Goal: Answer question/provide support: Share knowledge or assist other users

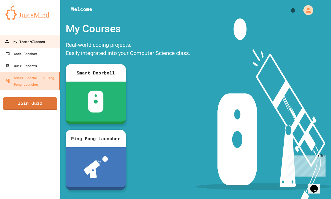
click at [33, 41] on div "My Teams/Classes" at bounding box center [25, 41] width 40 height 7
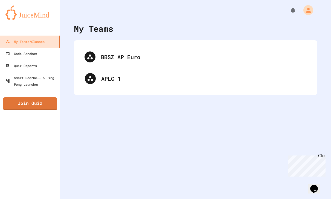
drag, startPoint x: 115, startPoint y: 54, endPoint x: 119, endPoint y: 56, distance: 4.8
click at [119, 56] on div "BBSZ AP Euro APLC 1" at bounding box center [195, 68] width 233 height 44
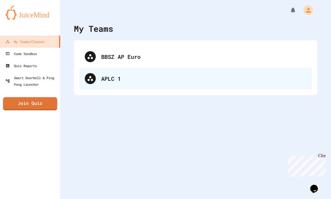
click at [105, 82] on div "APLC 1" at bounding box center [195, 79] width 233 height 22
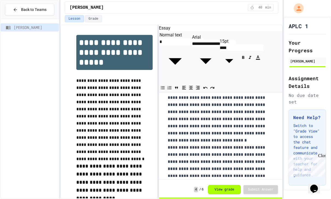
scroll to position [18, 0]
click at [324, 156] on div "Close" at bounding box center [321, 156] width 7 height 7
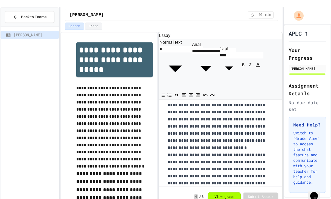
scroll to position [0, 0]
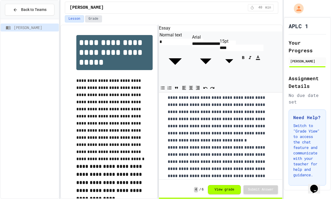
click at [96, 22] on button "Grade" at bounding box center [93, 18] width 17 height 7
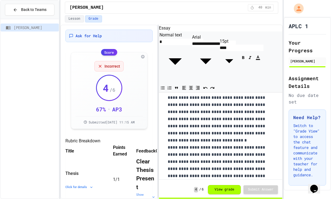
click at [88, 17] on button "Grade" at bounding box center [93, 18] width 17 height 7
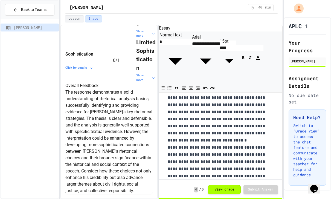
click at [20, 11] on div "**********" at bounding box center [165, 99] width 331 height 199
click at [18, 15] on div "**********" at bounding box center [165, 99] width 331 height 199
click at [12, 8] on div "**********" at bounding box center [165, 99] width 331 height 199
click at [74, 19] on button "Lesson" at bounding box center [74, 18] width 19 height 7
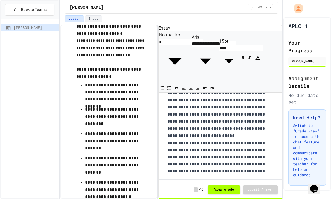
click at [17, 11] on icon at bounding box center [15, 9] width 5 height 5
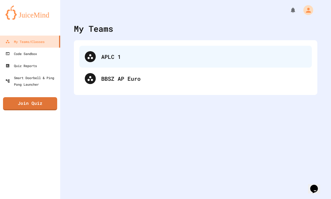
click at [108, 57] on div "APLC 1" at bounding box center [203, 57] width 205 height 8
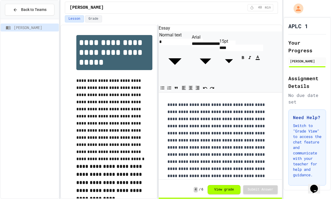
click at [316, 185] on icon "Opens Chat This icon Opens the chat window." at bounding box center [314, 189] width 9 height 9
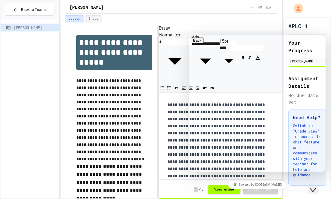
click at [313, 25] on div "APLC 1" at bounding box center [308, 26] width 38 height 8
click at [41, 119] on div "[PERSON_NAME]" at bounding box center [30, 117] width 58 height 192
click at [77, 67] on h1 "**********" at bounding box center [114, 52] width 76 height 35
click at [23, 8] on span "Back to Teams" at bounding box center [33, 10] width 25 height 6
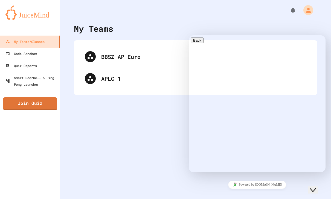
click at [315, 188] on icon "Chat widget" at bounding box center [313, 190] width 7 height 4
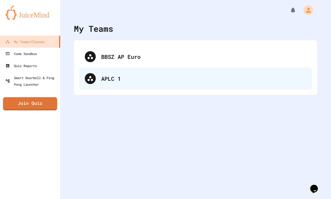
click at [106, 78] on div "APLC 1" at bounding box center [203, 78] width 205 height 8
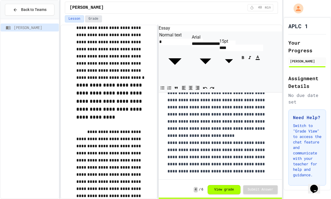
click at [96, 17] on button "Grade" at bounding box center [93, 18] width 17 height 7
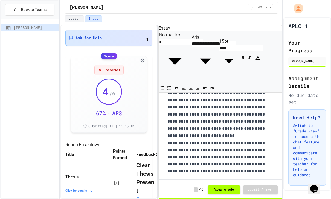
click at [141, 36] on div "Ask for Help 1" at bounding box center [109, 37] width 80 height 9
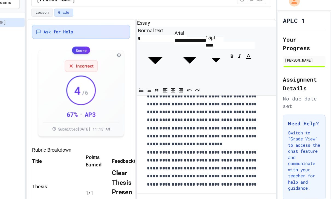
click at [76, 33] on span "Ask for Help" at bounding box center [89, 35] width 26 height 5
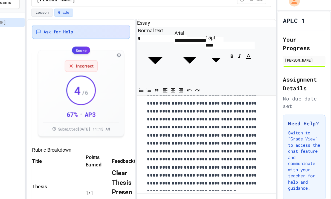
click at [76, 33] on span "Ask for Help" at bounding box center [89, 35] width 26 height 5
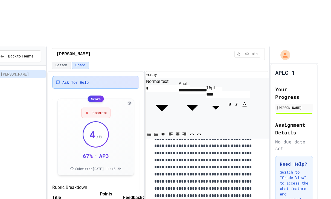
scroll to position [3, 0]
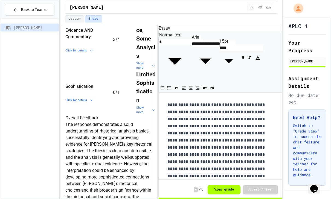
scroll to position [193, 0]
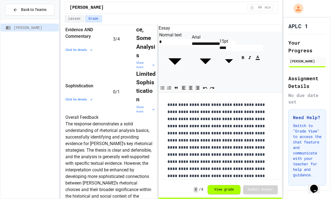
click at [89, 52] on icon at bounding box center [91, 50] width 4 height 4
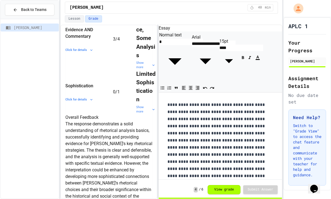
click at [156, 39] on icon "Contest this grade" at bounding box center [156, 39] width 0 height 0
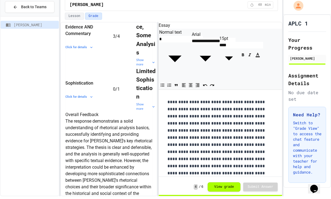
scroll to position [12, 0]
click at [21, 196] on div at bounding box center [165, 196] width 331 height 0
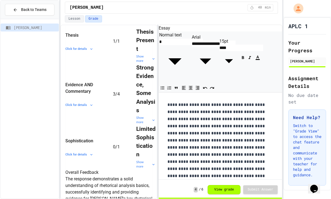
scroll to position [133, 0]
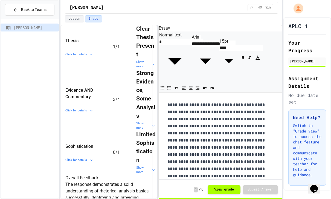
click at [157, 48] on icon "Contest this grade" at bounding box center [159, 50] width 4 height 5
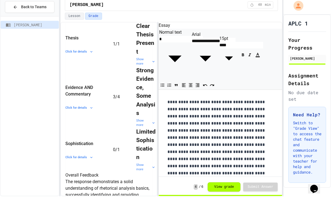
scroll to position [2, 0]
click at [19, 196] on div at bounding box center [165, 196] width 331 height 0
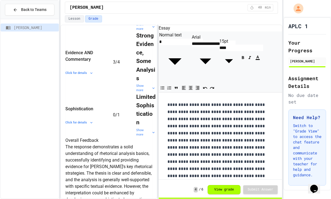
scroll to position [177, 0]
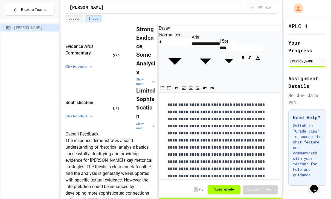
click at [156, 77] on td "Contest this grade" at bounding box center [163, 55] width 15 height 61
click at [156, 56] on button "Contest this grade" at bounding box center [156, 56] width 0 height 0
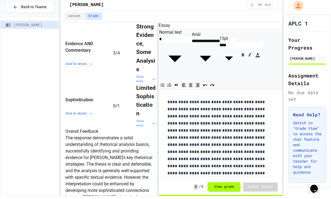
scroll to position [49, 0]
click at [24, 196] on div at bounding box center [165, 196] width 331 height 0
